Goal: Transaction & Acquisition: Download file/media

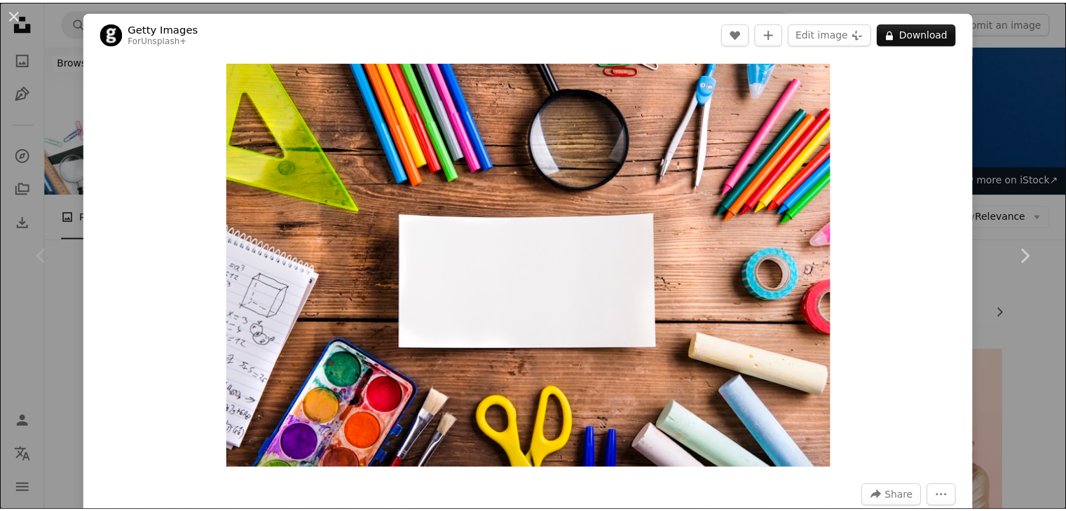
scroll to position [70, 0]
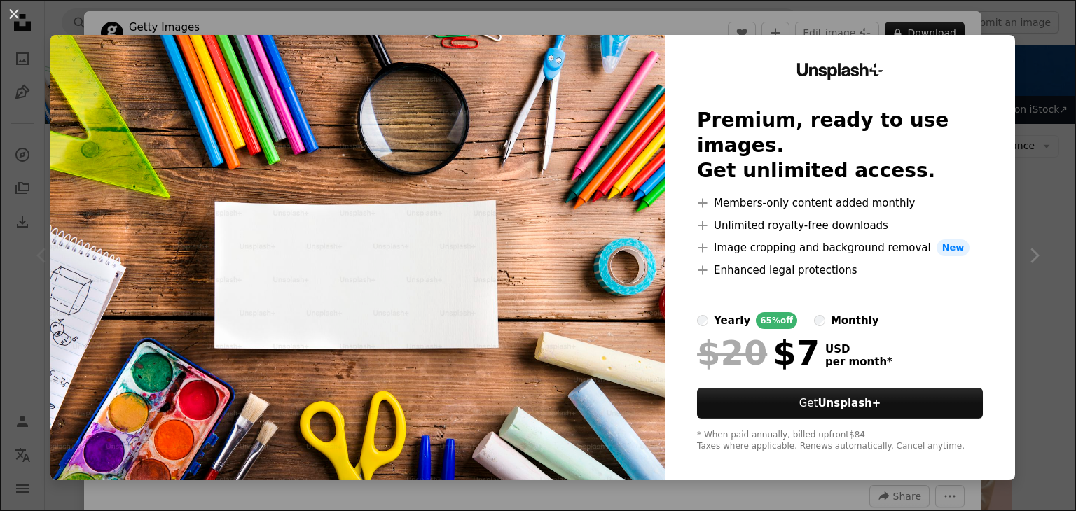
click at [1040, 176] on div "An X shape Unsplash+ Premium, ready to use images. Get unlimited access. A plus…" at bounding box center [538, 255] width 1076 height 511
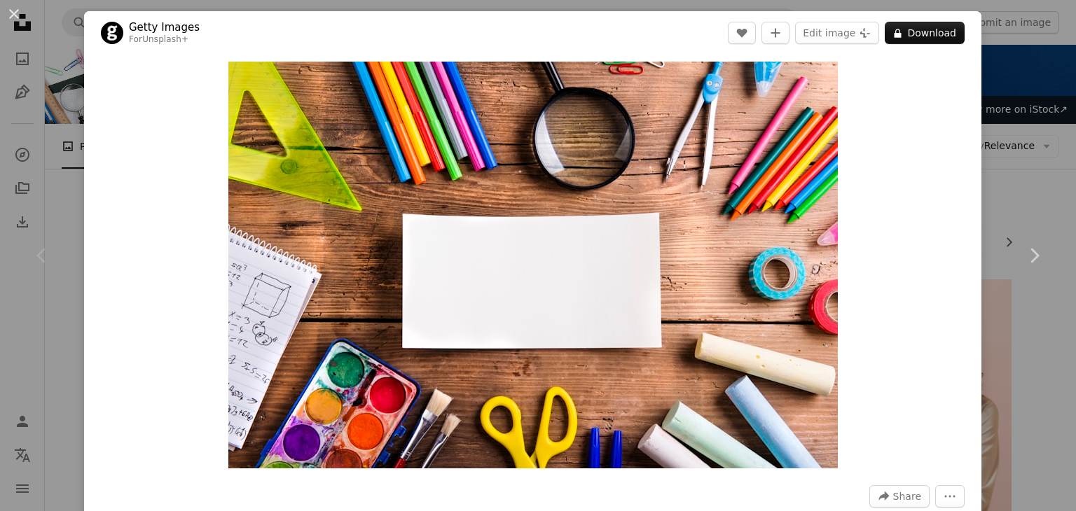
click at [1019, 99] on div "An X shape Chevron left Chevron right Getty Images For Unsplash+ A heart A plus…" at bounding box center [538, 255] width 1076 height 511
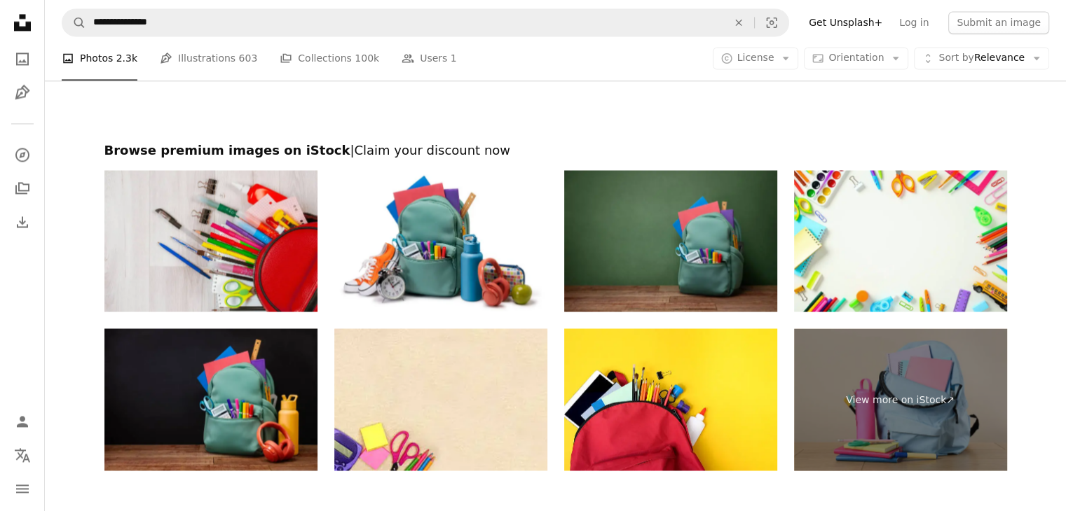
scroll to position [2522, 0]
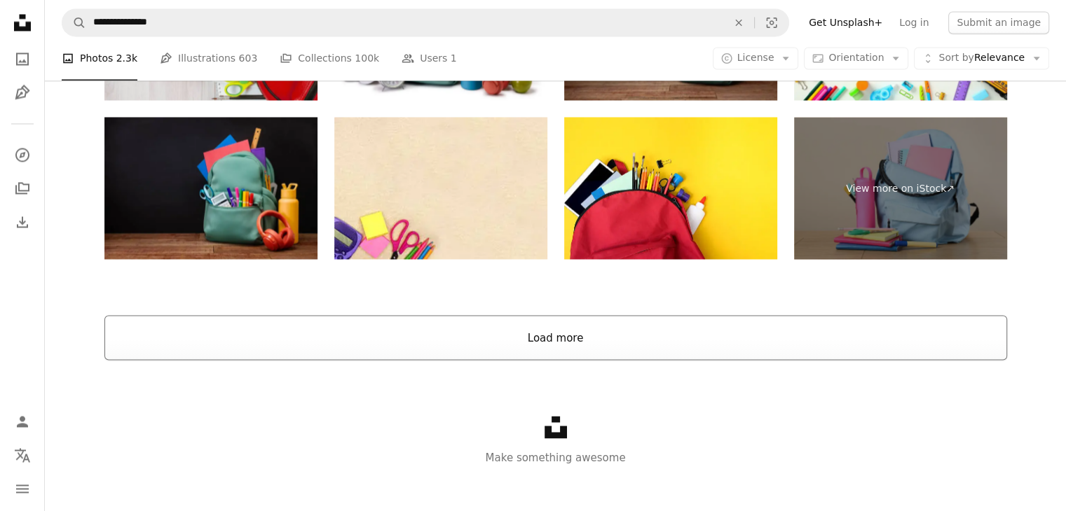
click at [555, 347] on button "Load more" at bounding box center [555, 337] width 902 height 45
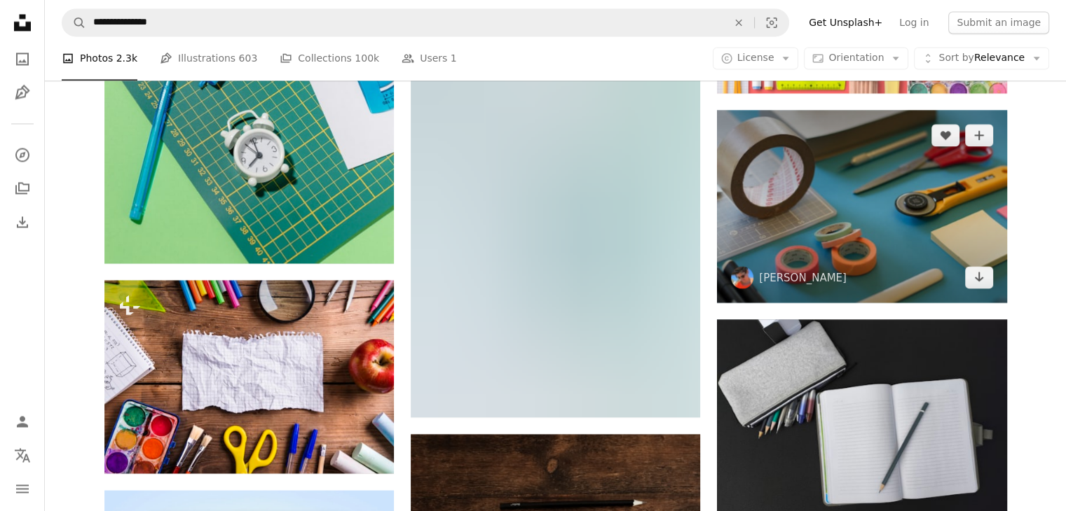
scroll to position [2382, 0]
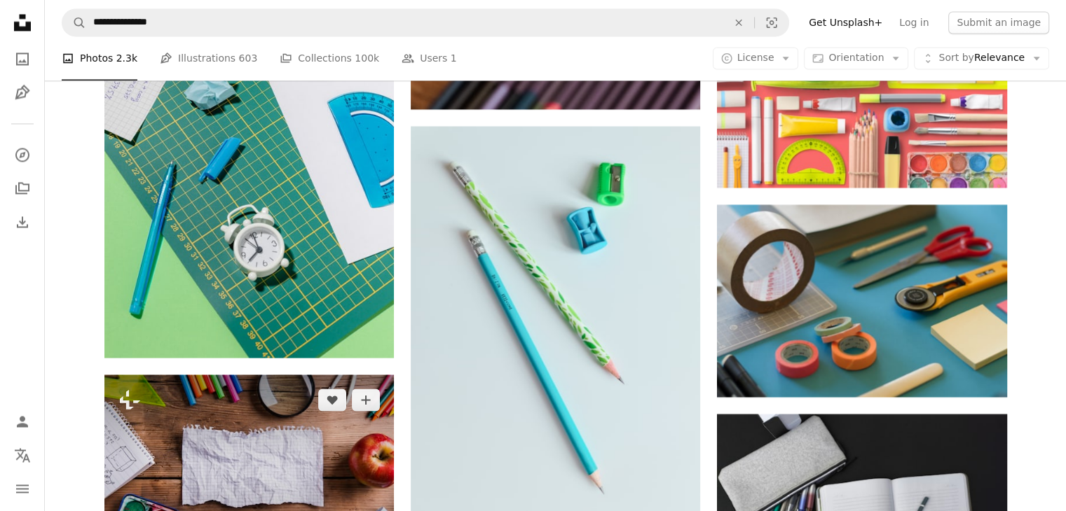
click at [271, 375] on img at bounding box center [248, 471] width 289 height 193
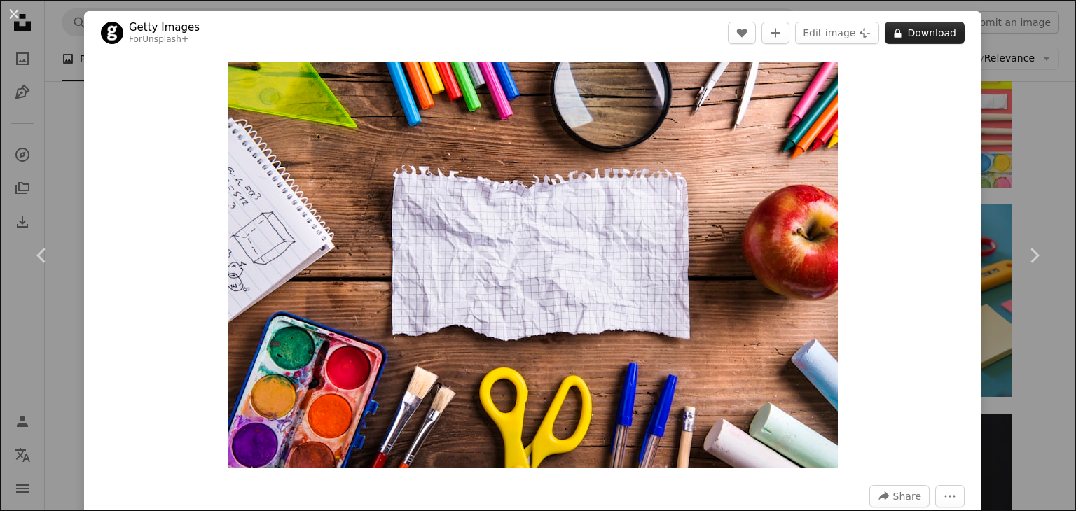
click at [939, 41] on button "A lock Download" at bounding box center [925, 33] width 80 height 22
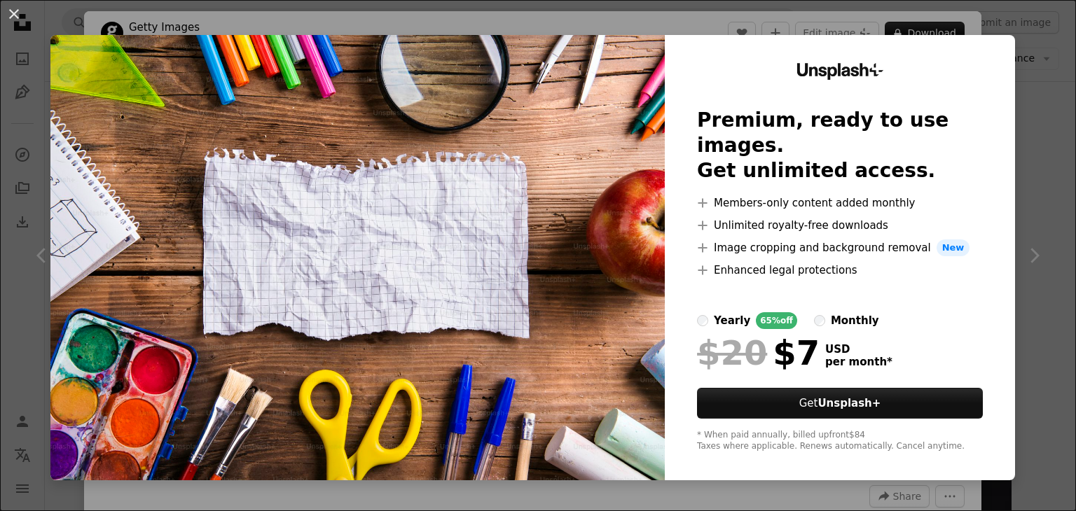
click at [1034, 106] on div "An X shape Unsplash+ Premium, ready to use images. Get unlimited access. A plus…" at bounding box center [538, 255] width 1076 height 511
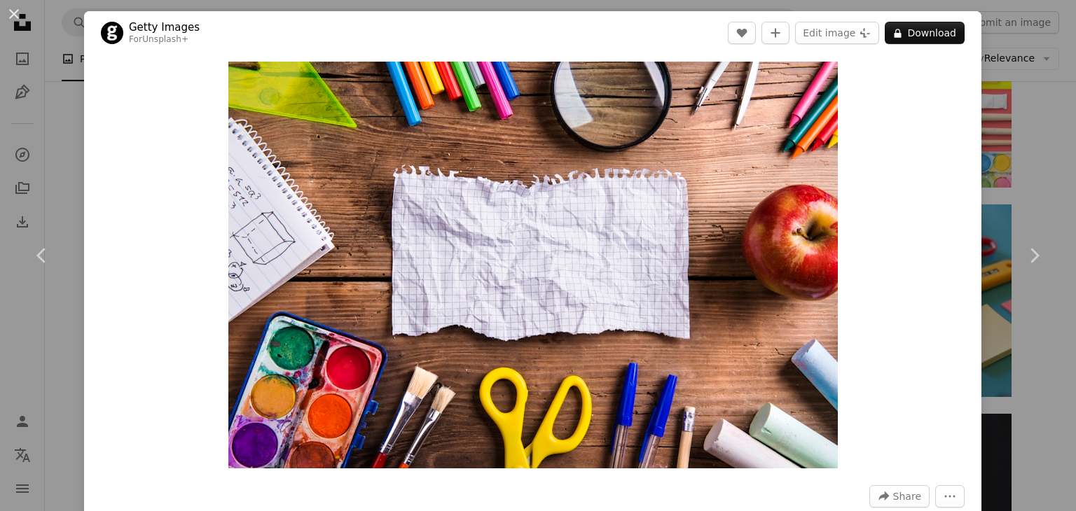
click at [1020, 124] on div "An X shape Chevron left Chevron right Getty Images For Unsplash+ A heart A plus…" at bounding box center [538, 255] width 1076 height 511
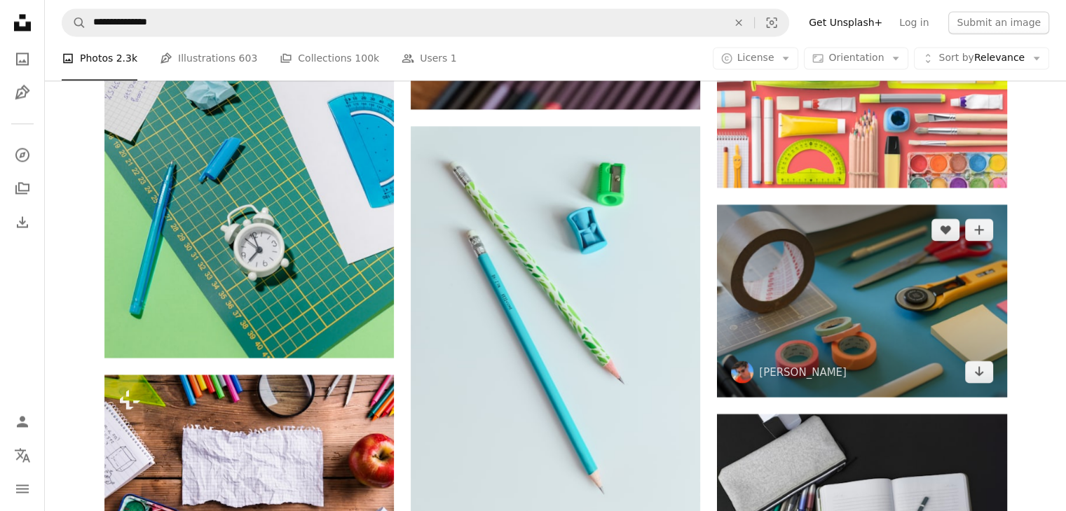
click at [766, 306] on img at bounding box center [861, 301] width 289 height 193
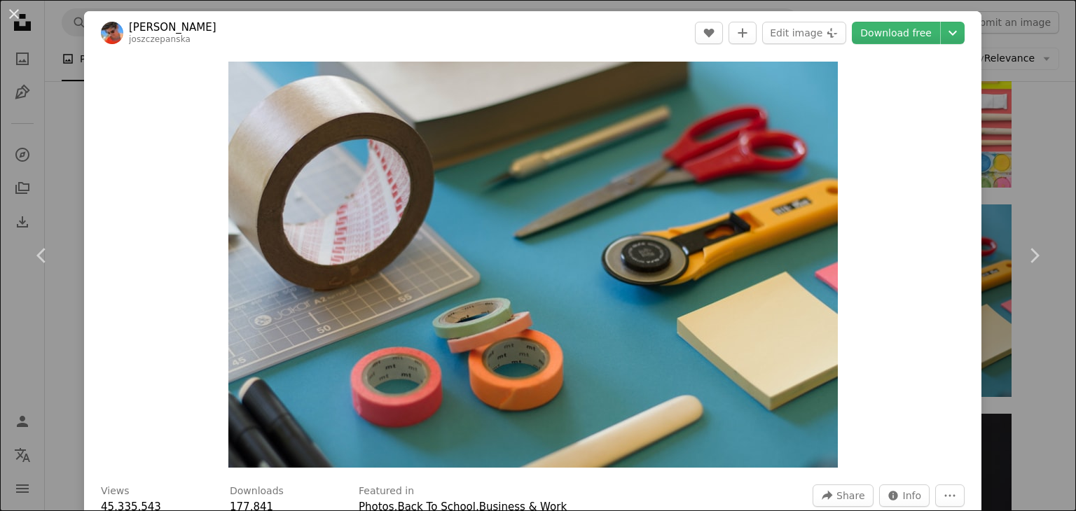
click at [1000, 153] on div "An X shape Chevron left Chevron right [PERSON_NAME] joszczepanska A heart A plu…" at bounding box center [538, 255] width 1076 height 511
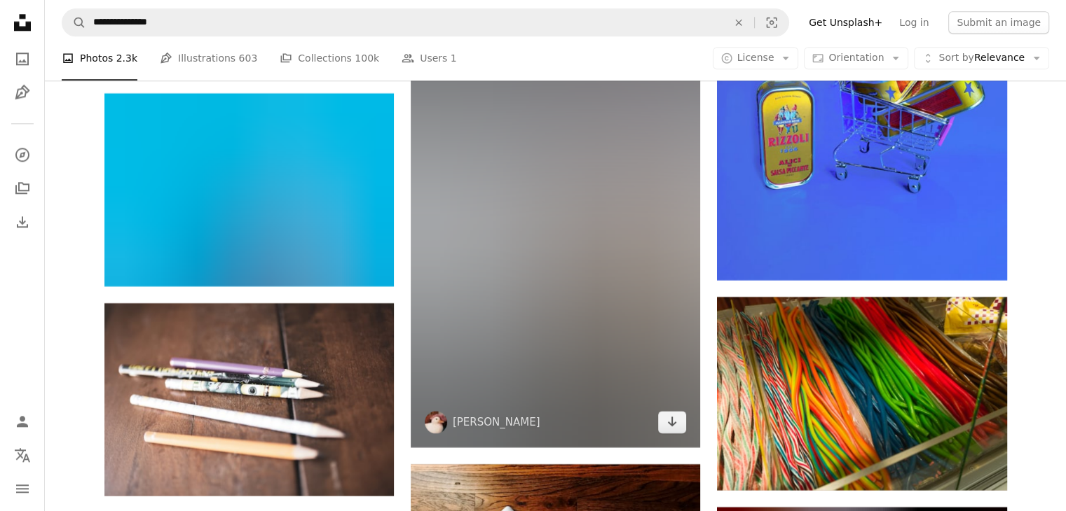
scroll to position [17725, 0]
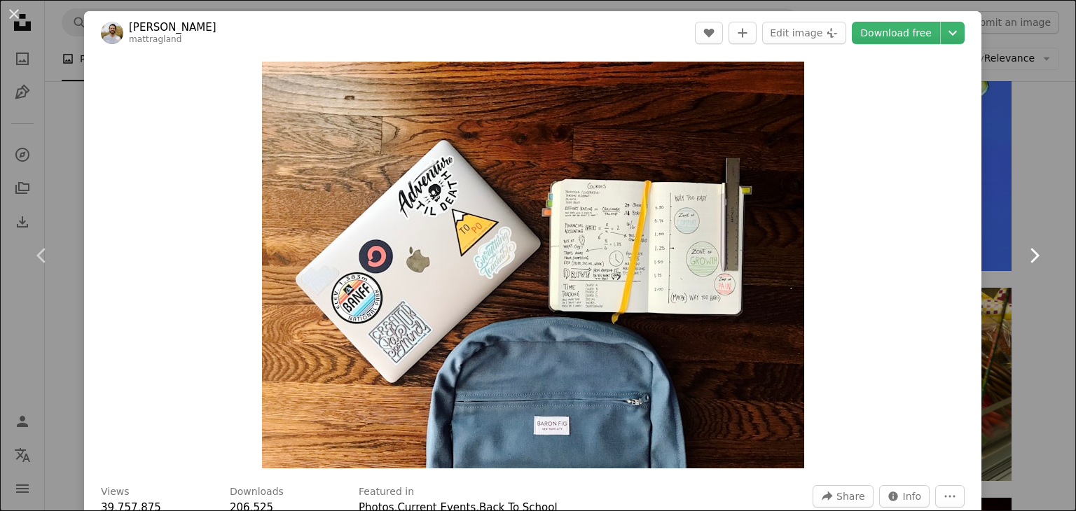
click at [996, 200] on link "Chevron right" at bounding box center [1034, 255] width 84 height 135
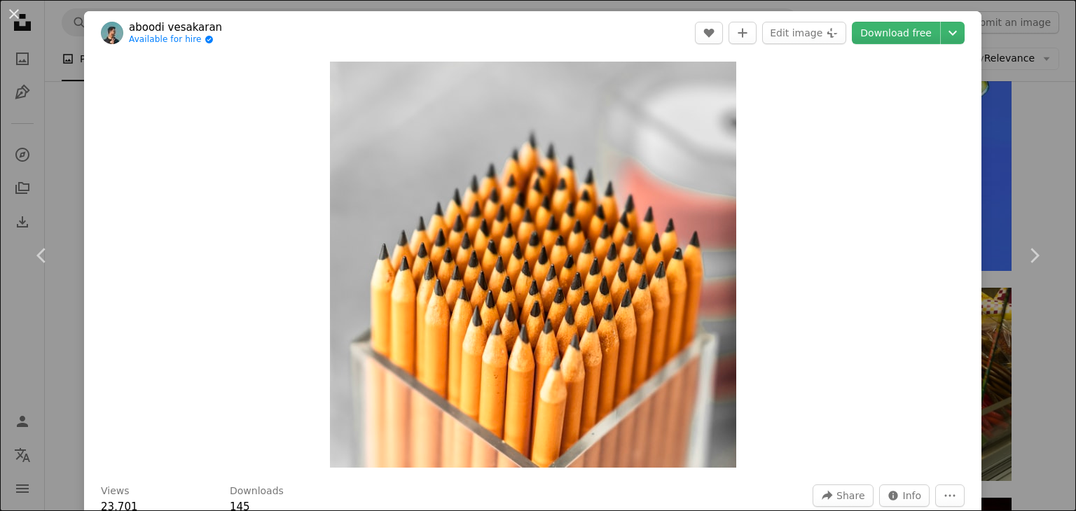
click at [1049, 141] on div "An X shape Chevron left Chevron right aboodi vesakaran Available for hire A che…" at bounding box center [538, 255] width 1076 height 511
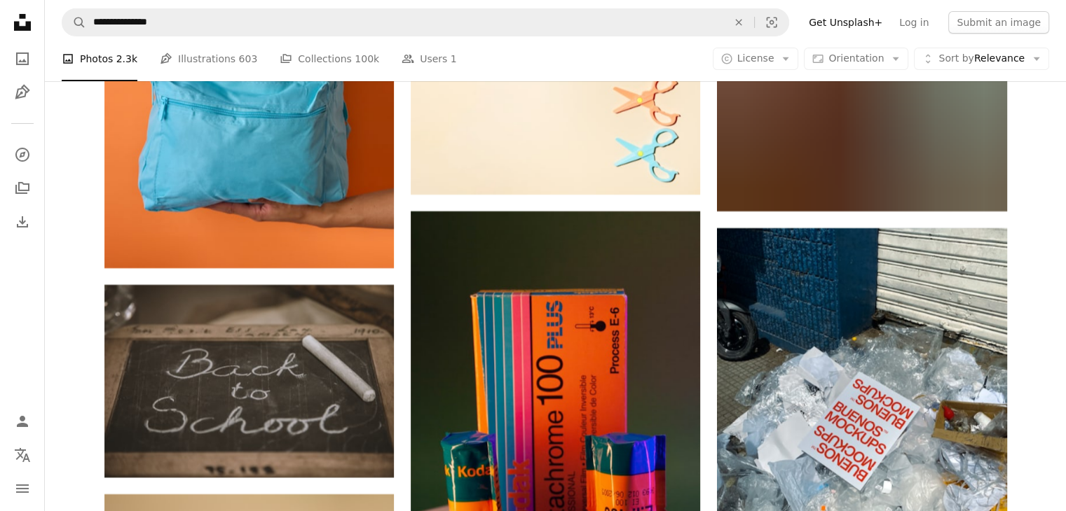
scroll to position [20947, 0]
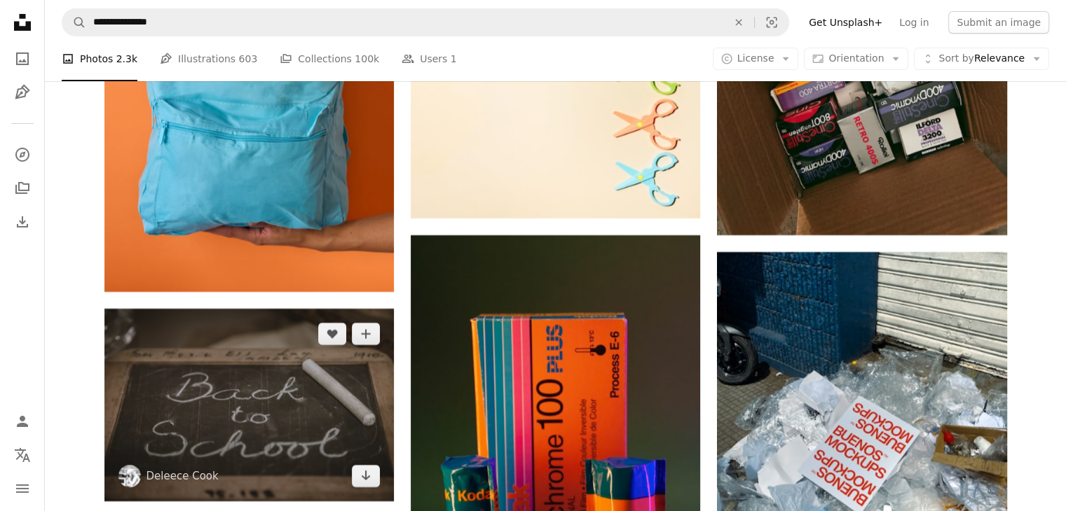
click at [322, 309] on img at bounding box center [248, 405] width 289 height 193
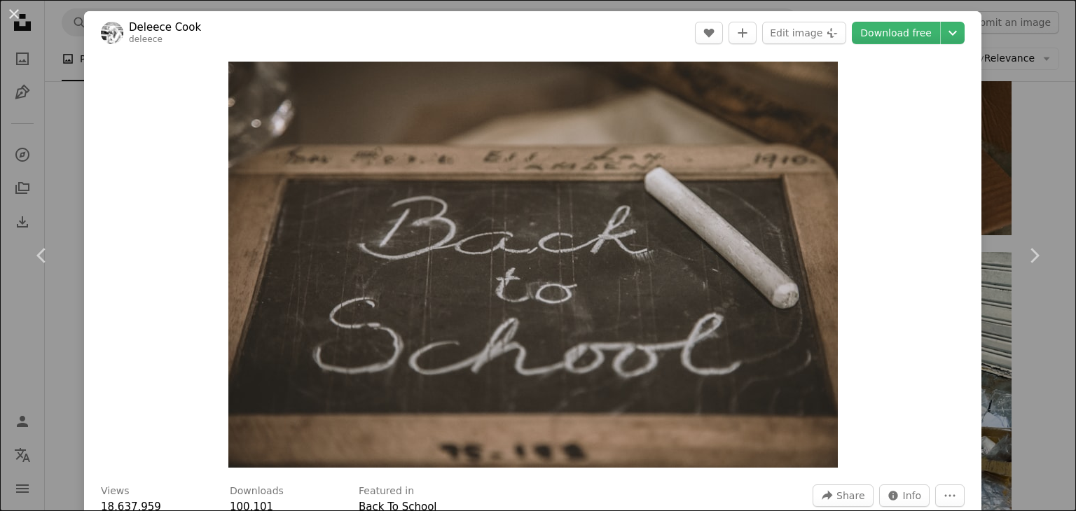
click at [1032, 181] on div "An X shape Chevron left Chevron right [PERSON_NAME] deleece A heart A plus sign…" at bounding box center [538, 255] width 1076 height 511
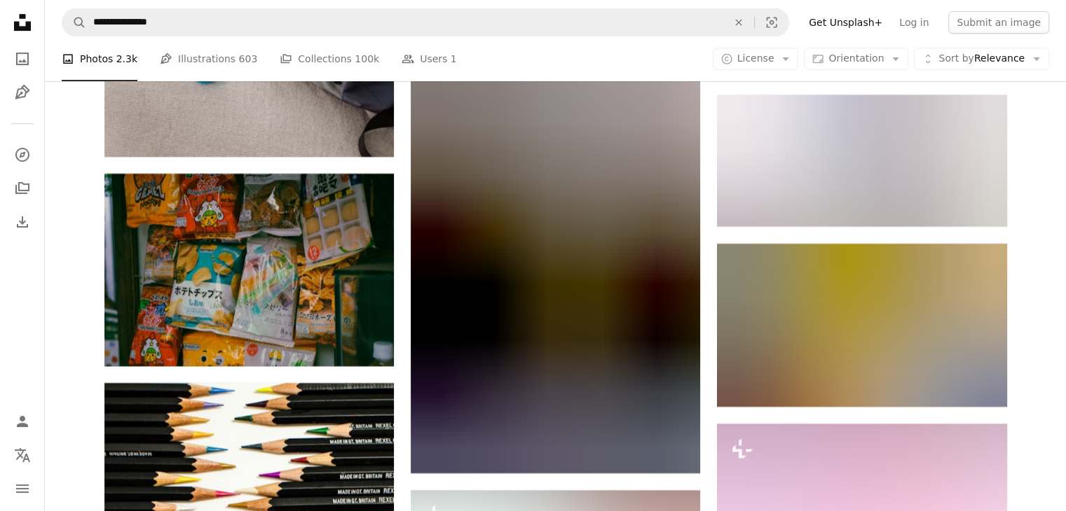
scroll to position [32577, 0]
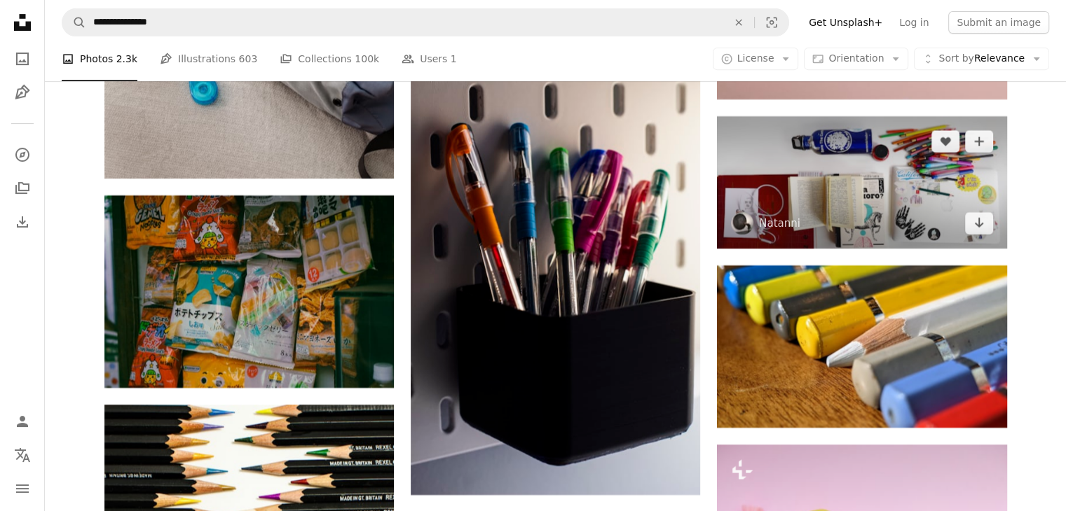
click at [891, 183] on img at bounding box center [861, 182] width 289 height 132
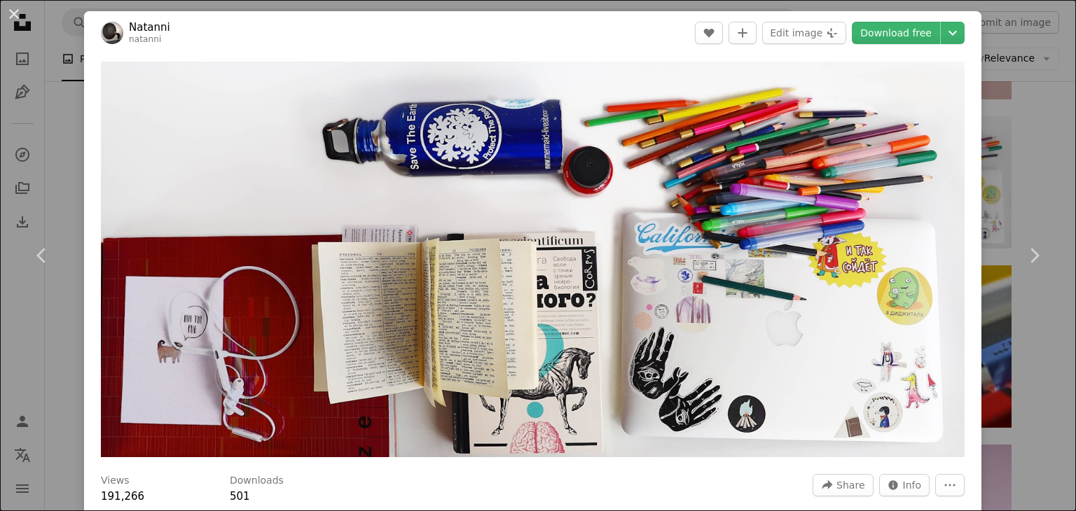
click at [1000, 166] on div "An X shape Chevron left Chevron right Natanni natanni A heart A plus sign Edit …" at bounding box center [538, 255] width 1076 height 511
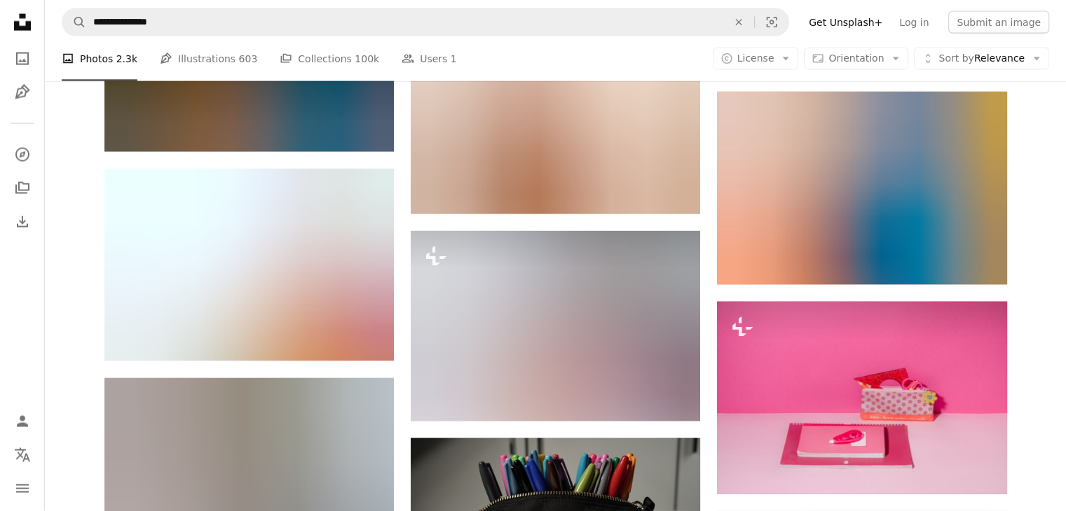
scroll to position [46028, 0]
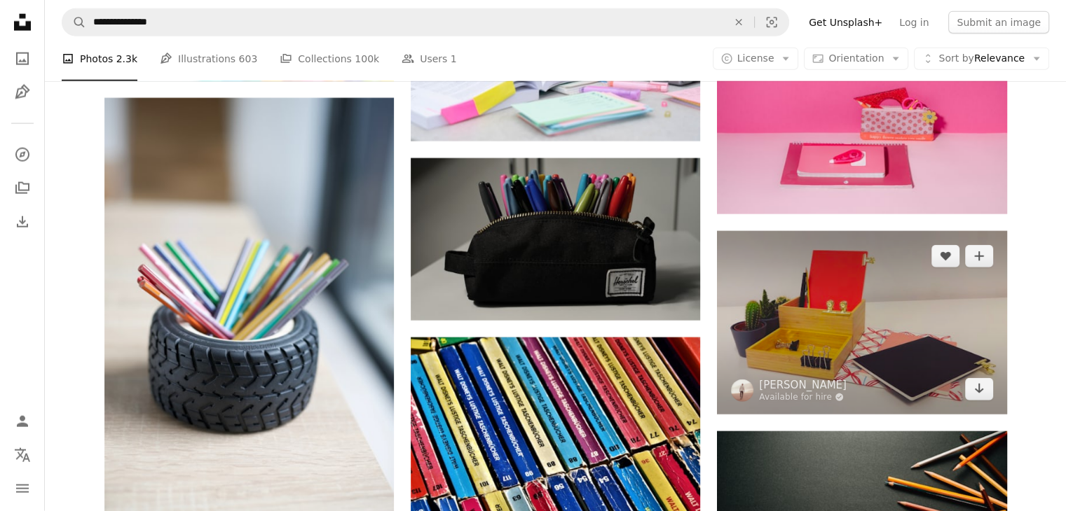
click at [884, 332] on img at bounding box center [861, 323] width 289 height 184
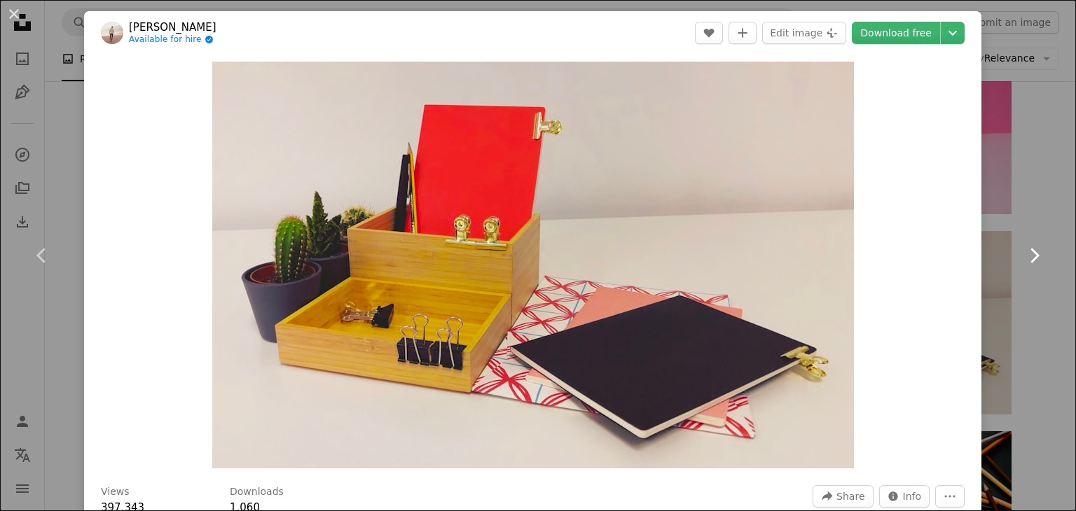
click at [1011, 203] on link "Chevron right" at bounding box center [1034, 255] width 84 height 135
click at [1023, 142] on div "An X shape Chevron left Chevron right [PERSON_NAME] Available for hire A checkm…" at bounding box center [538, 255] width 1076 height 511
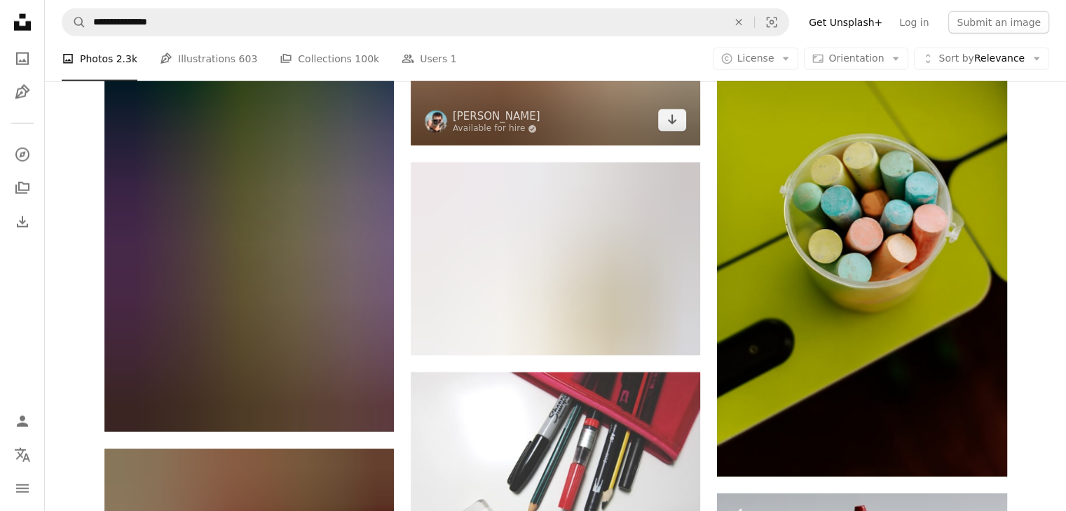
scroll to position [57027, 0]
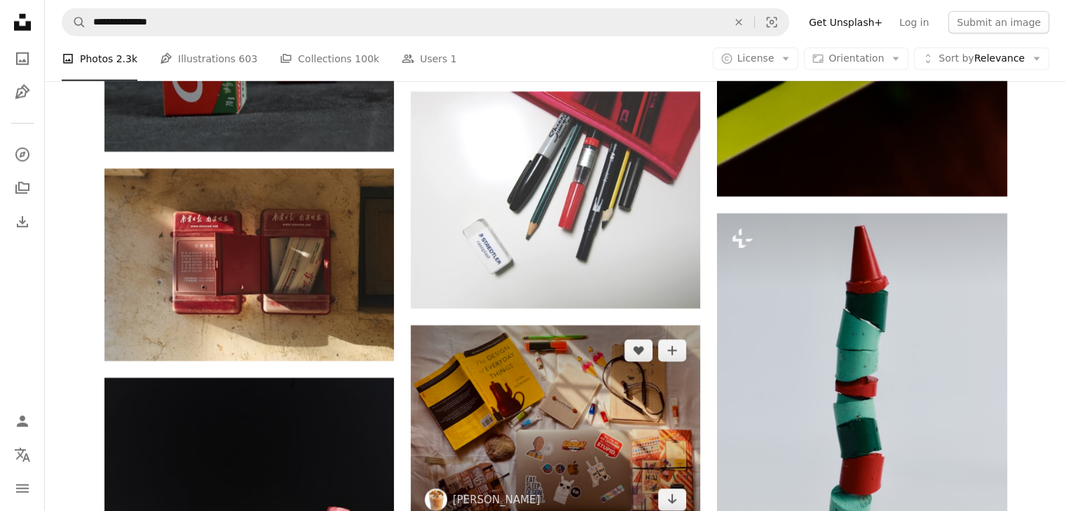
click at [503, 326] on img at bounding box center [555, 426] width 289 height 200
click at [559, 326] on img at bounding box center [555, 426] width 289 height 200
click at [518, 326] on img at bounding box center [555, 426] width 289 height 200
